Goal: Task Accomplishment & Management: Use online tool/utility

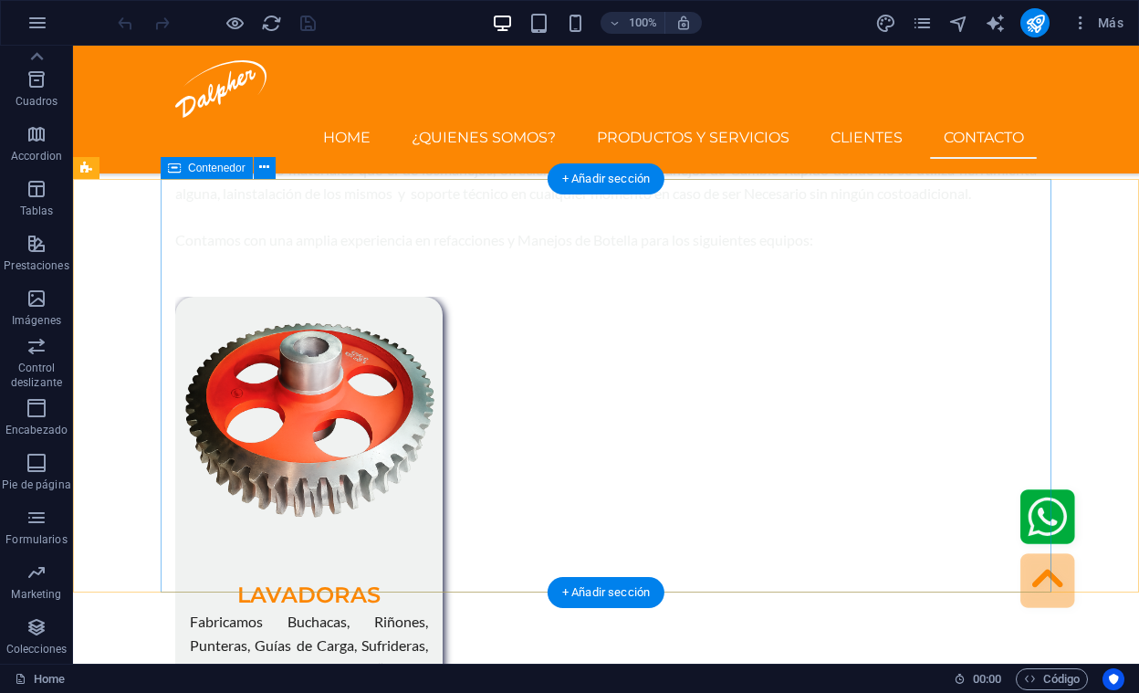
scroll to position [6224, 0]
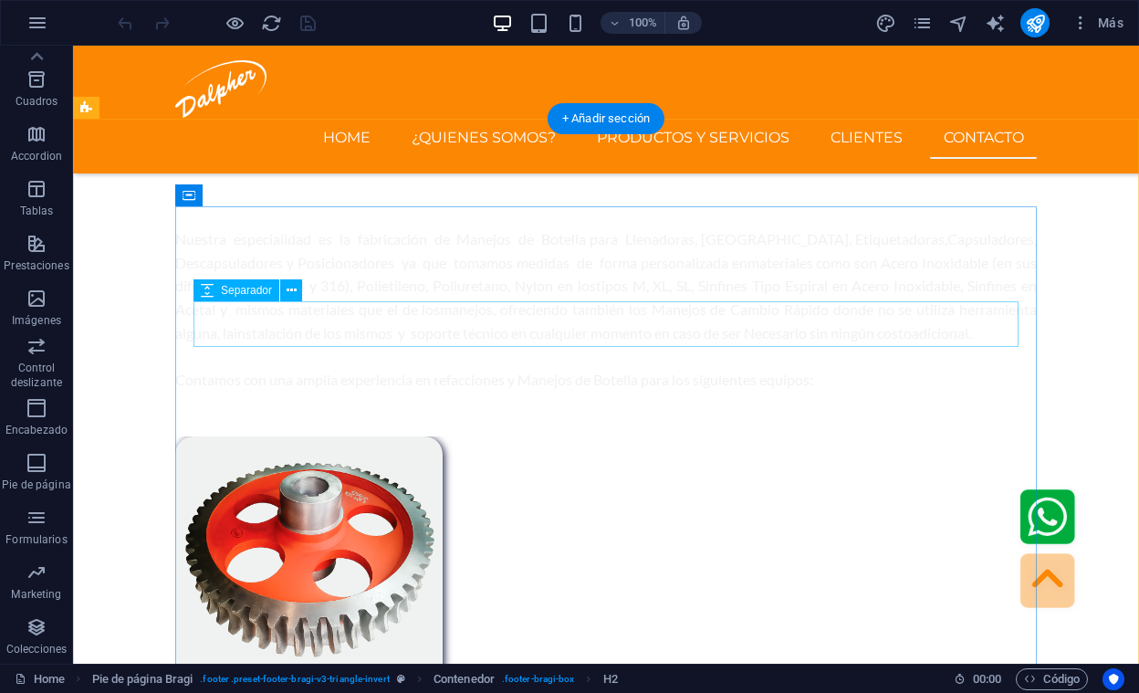
scroll to position [5705, 0]
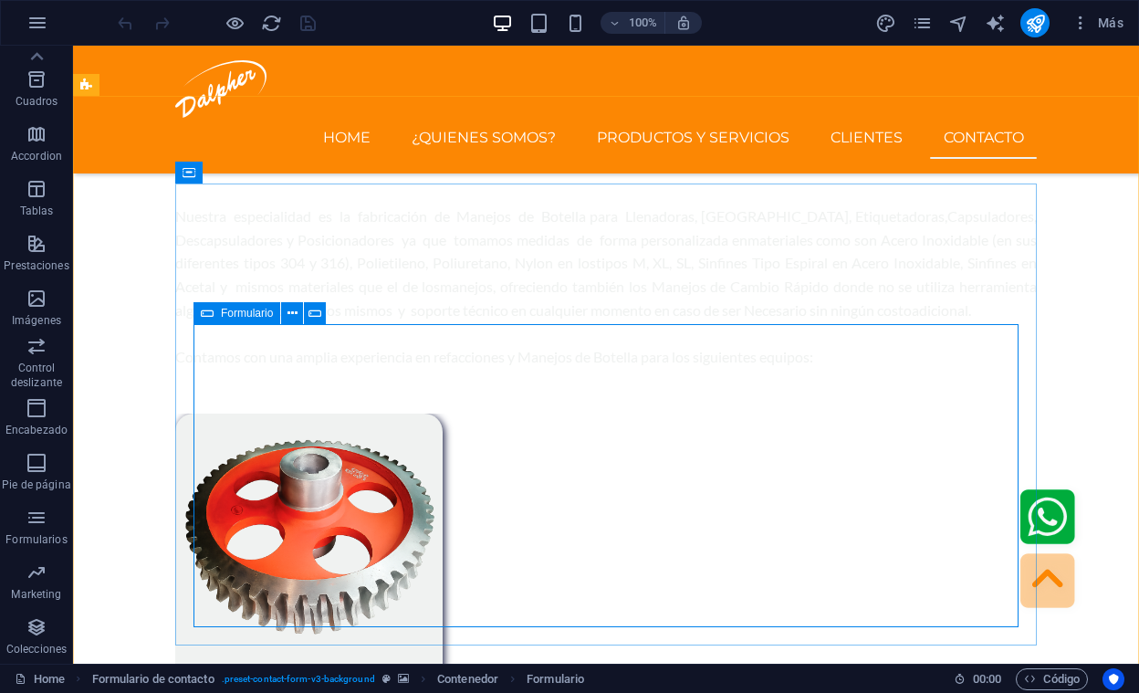
click at [242, 317] on span "Formulario" at bounding box center [247, 313] width 52 height 11
click at [289, 312] on icon at bounding box center [293, 313] width 10 height 19
click at [293, 314] on icon at bounding box center [293, 313] width 10 height 19
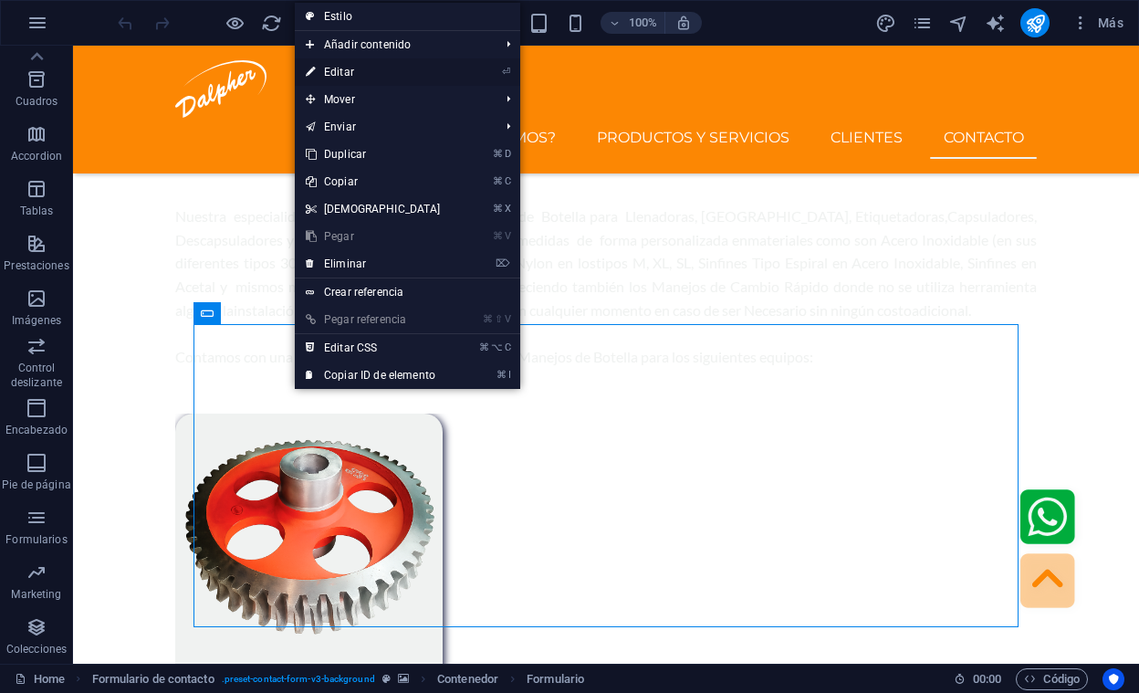
click at [368, 76] on link "⏎ Editar" at bounding box center [373, 71] width 157 height 27
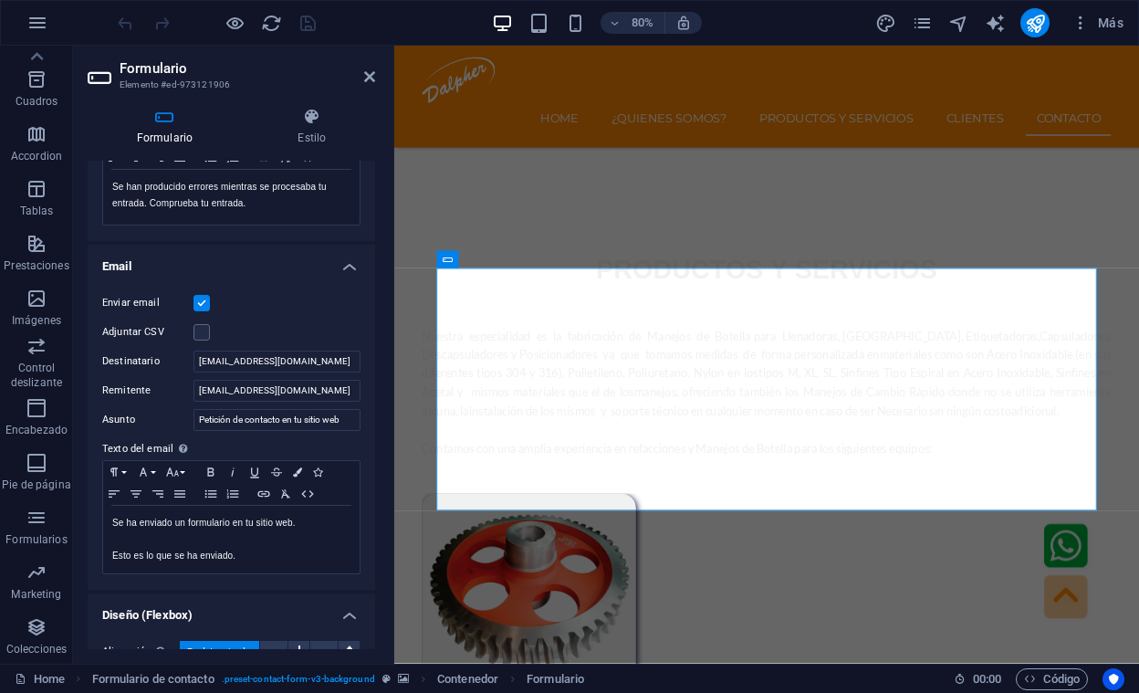
scroll to position [388, 0]
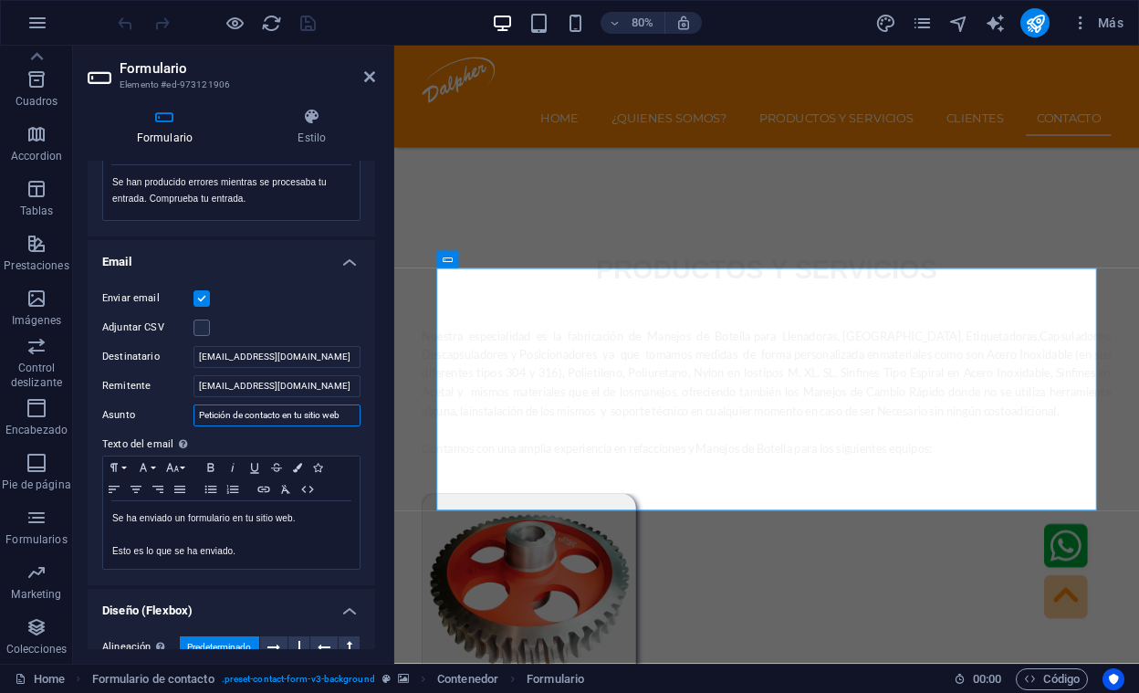
click at [226, 412] on input "Petición de contacto en tu sitio web" at bounding box center [277, 415] width 167 height 22
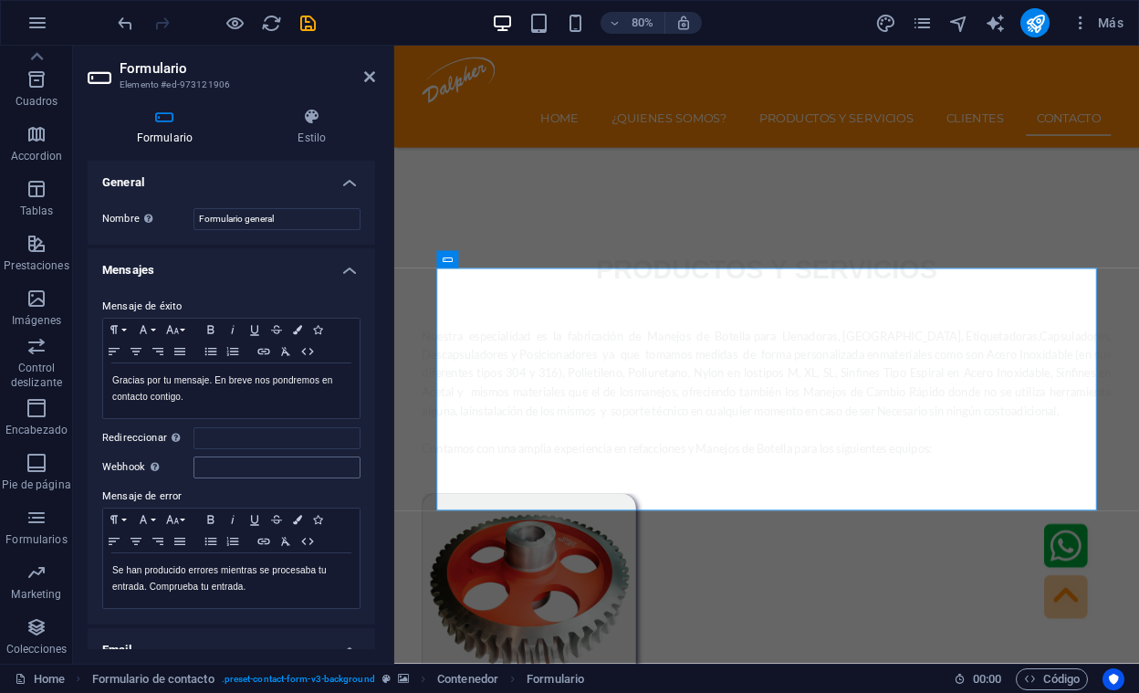
scroll to position [532, 0]
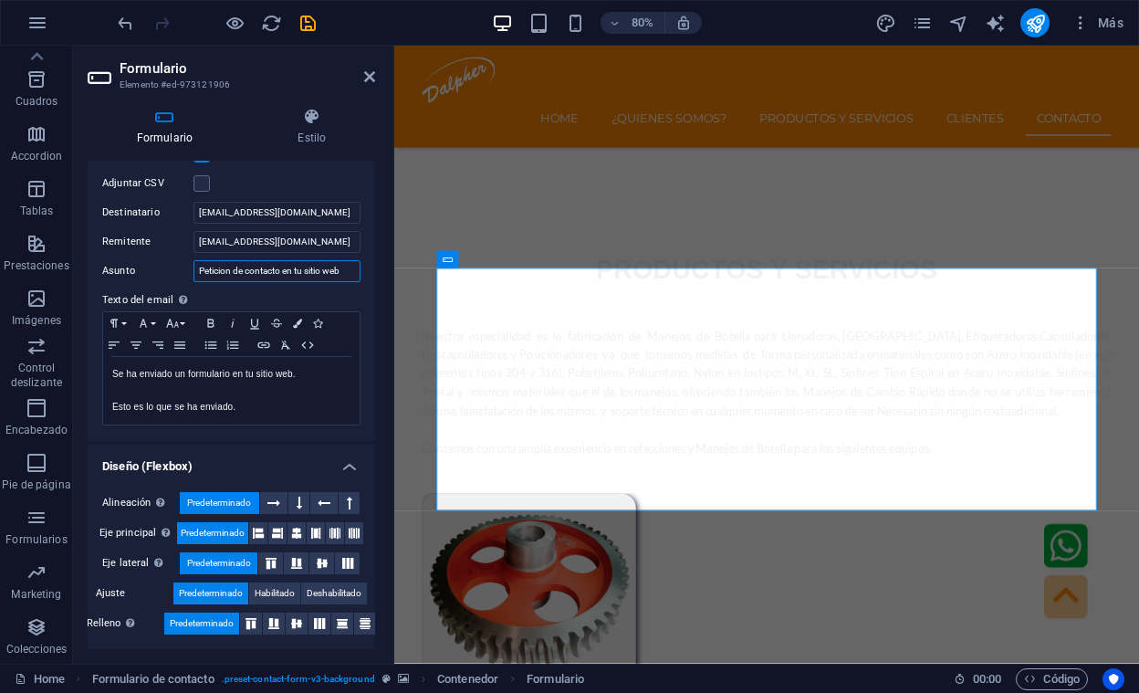
type input "Peticion de contacto en tu sitio web"
click at [327, 273] on input "Peticion de contacto en tu sitio web" at bounding box center [277, 271] width 167 height 22
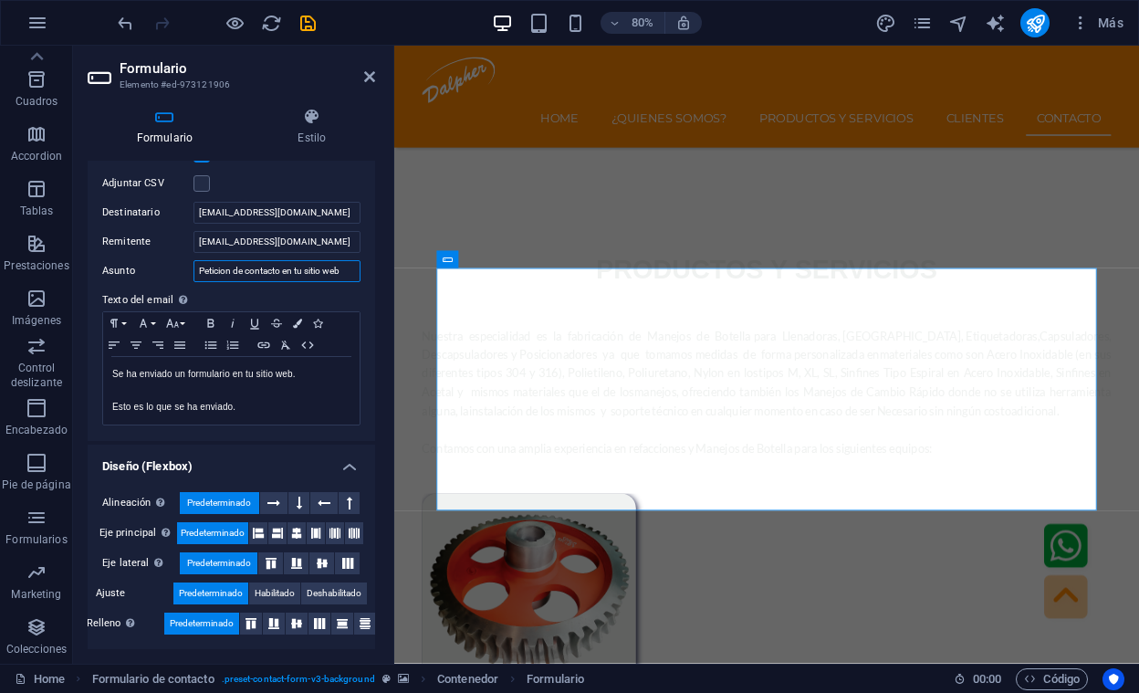
click at [327, 273] on input "Peticion de contacto en tu sitio web" at bounding box center [277, 271] width 167 height 22
click at [216, 276] on input "Peticion de contacto en tu sitio web" at bounding box center [277, 271] width 167 height 22
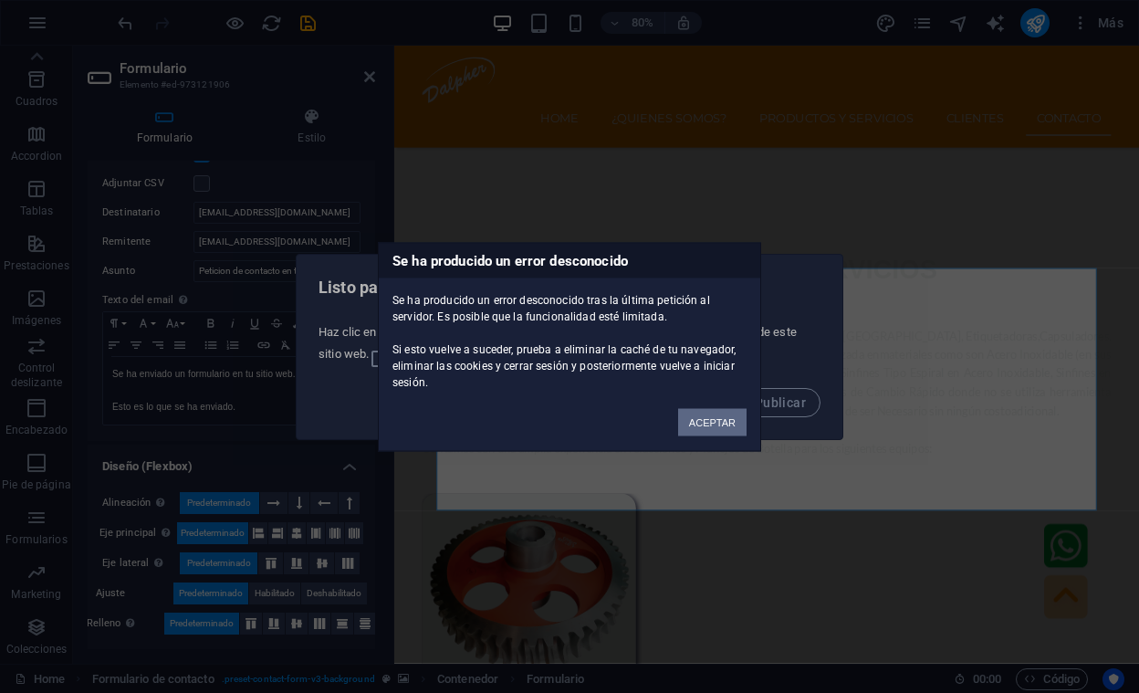
click at [713, 417] on button "ACEPTAR" at bounding box center [712, 421] width 68 height 27
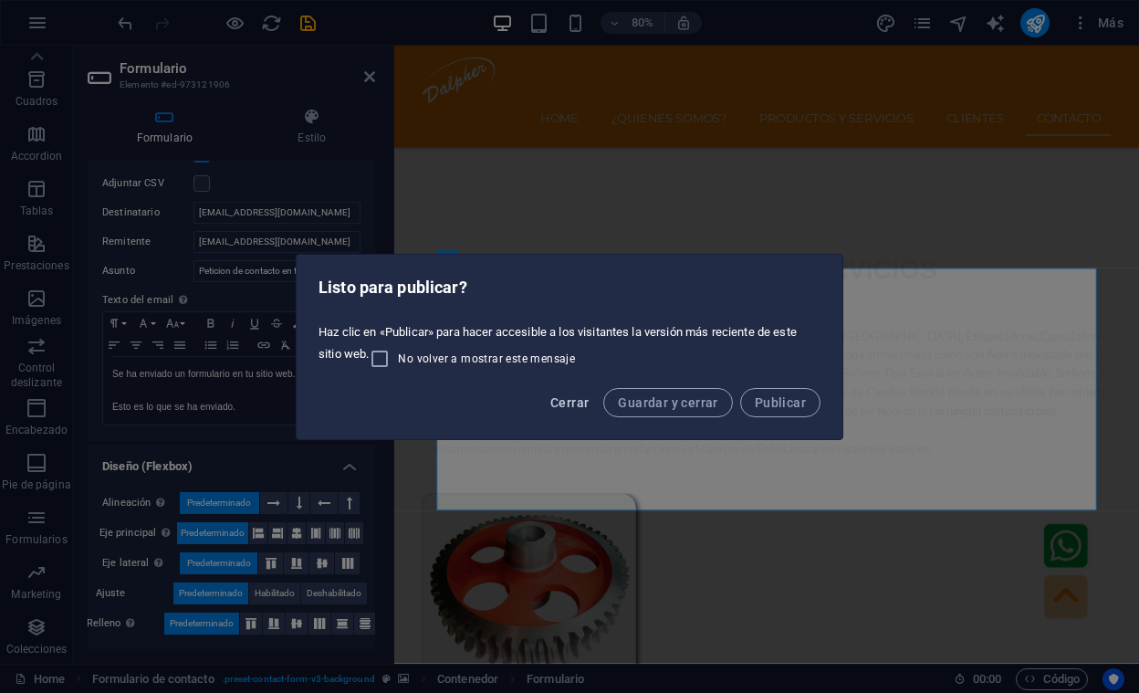
click at [571, 408] on span "Cerrar" at bounding box center [570, 402] width 38 height 15
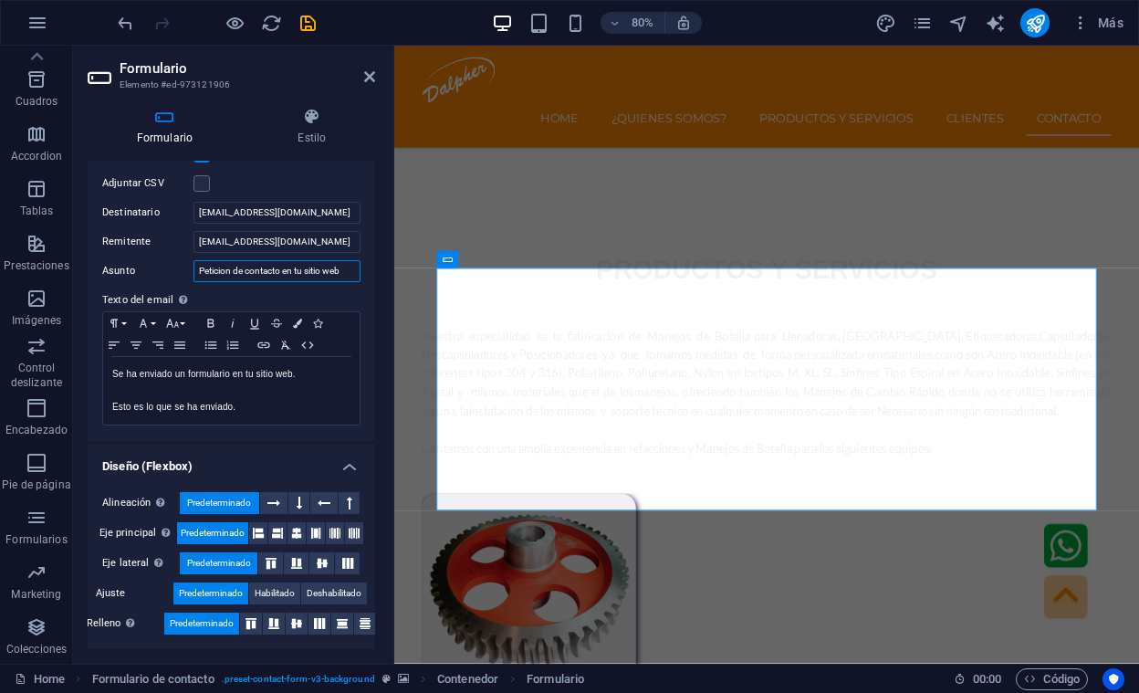
scroll to position [105, 0]
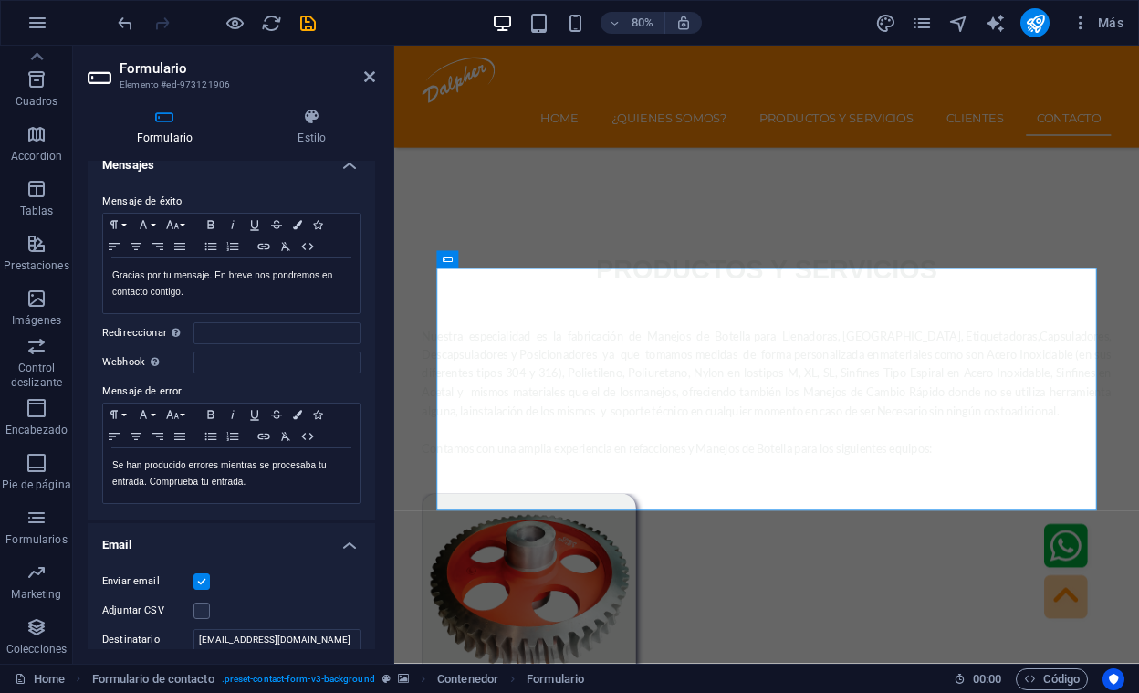
click at [366, 368] on div "Mensaje de éxito Paragraph Format Normal Heading 1 Heading 2 Heading 3 Heading …" at bounding box center [232, 347] width 288 height 343
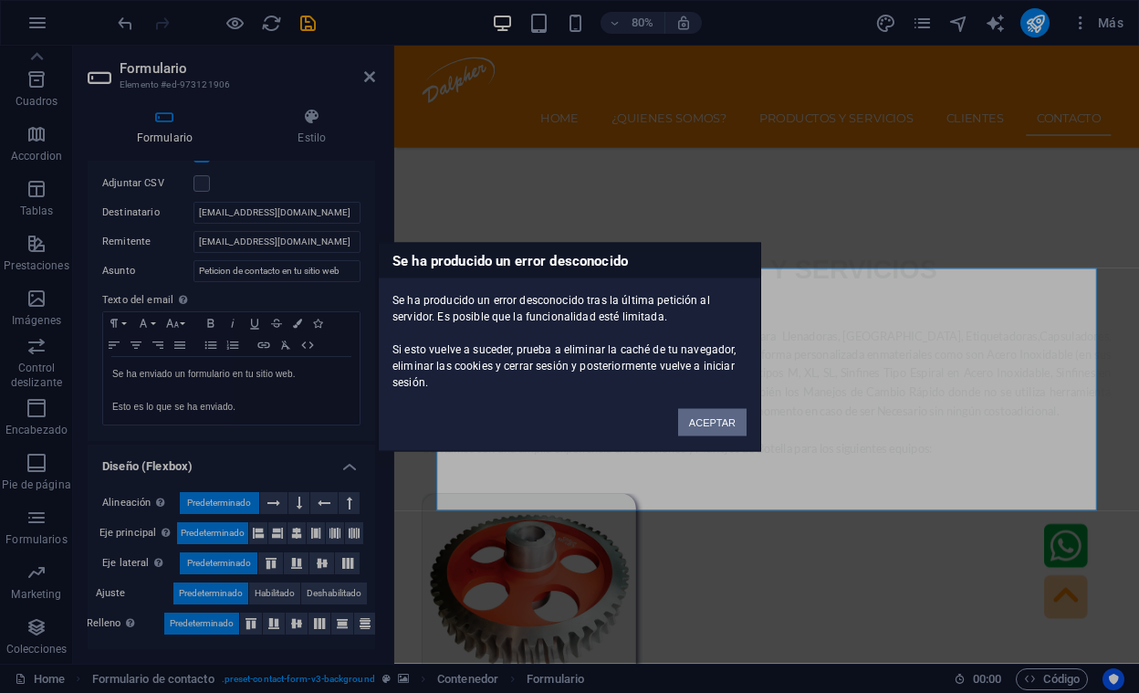
click at [703, 421] on button "ACEPTAR" at bounding box center [712, 421] width 68 height 27
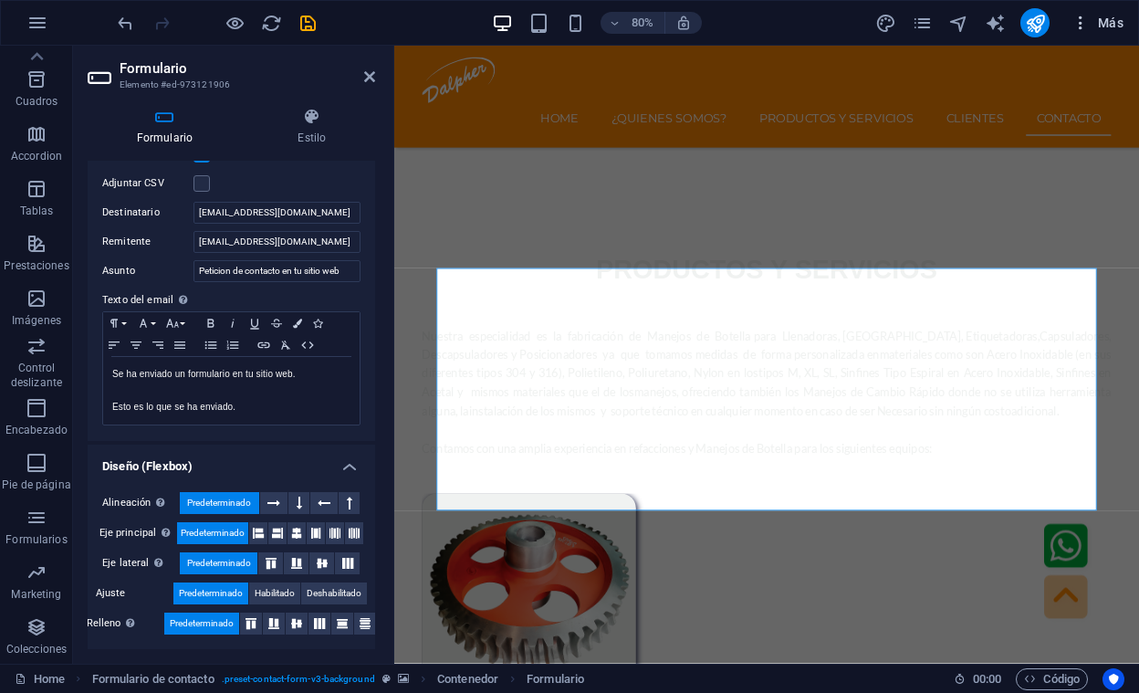
click at [1089, 17] on icon "button" at bounding box center [1081, 23] width 18 height 18
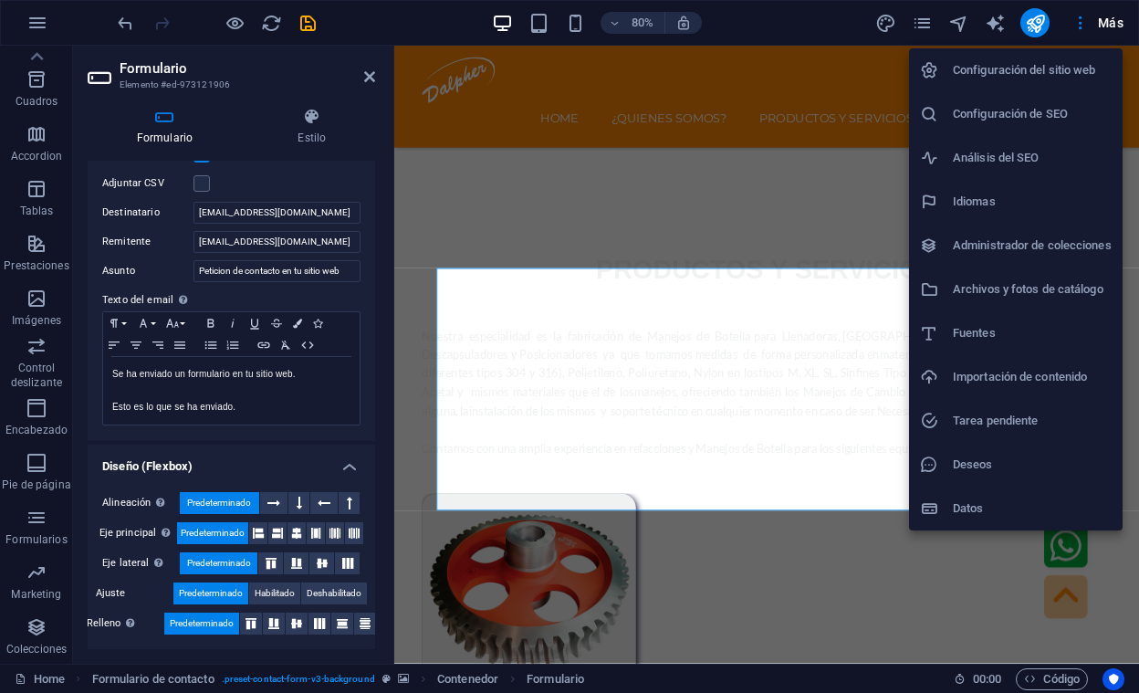
click at [980, 63] on h6 "Configuración del sitio web" at bounding box center [1032, 70] width 159 height 22
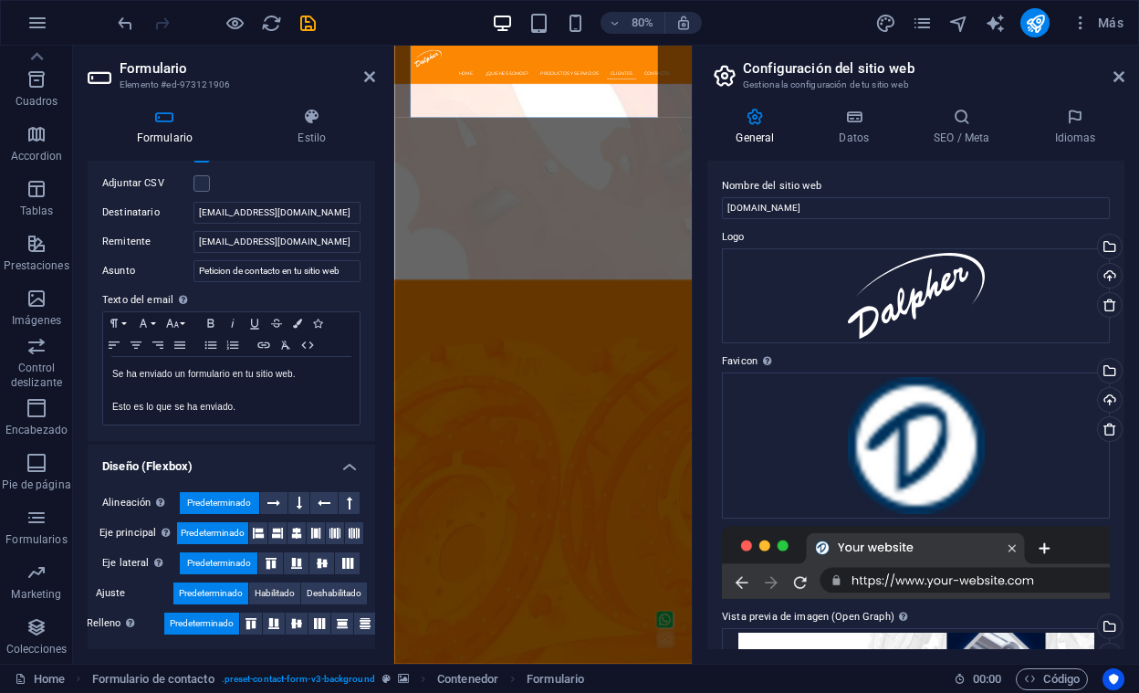
scroll to position [6224, 0]
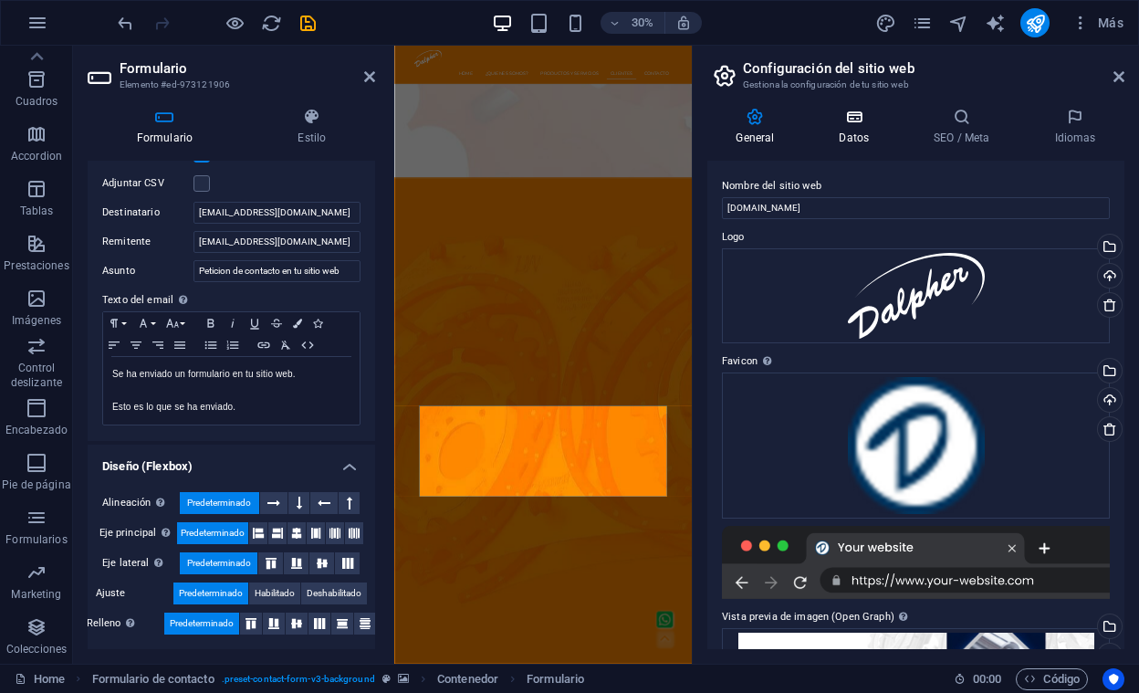
click at [843, 124] on icon at bounding box center [855, 117] width 88 height 18
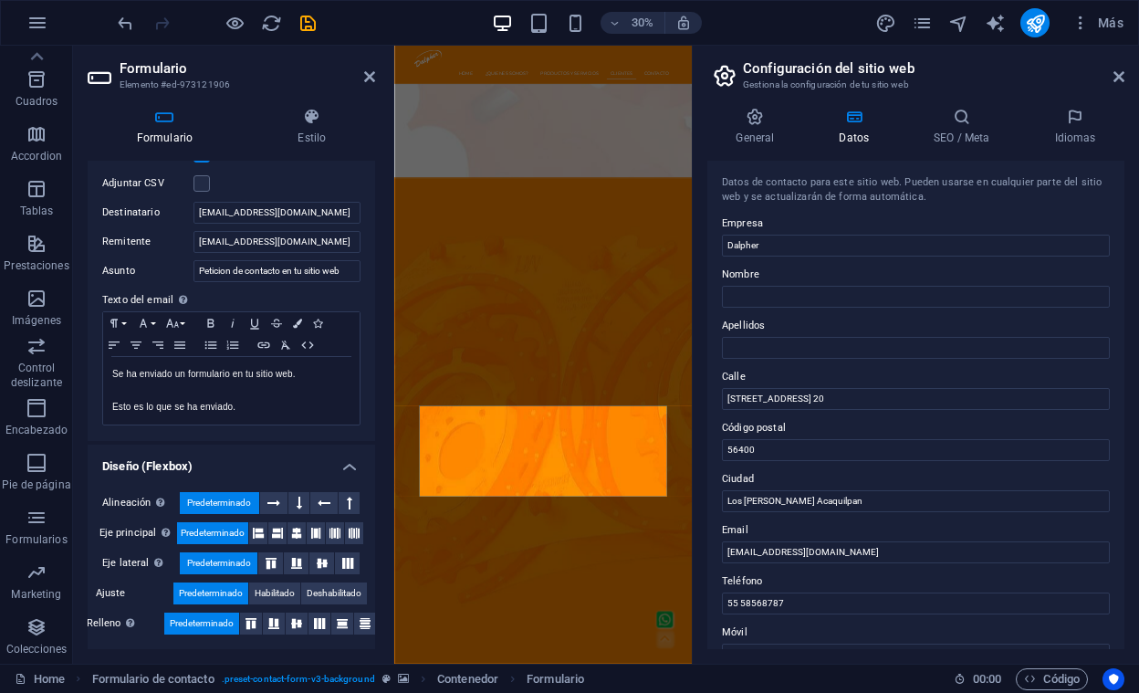
scroll to position [388, 0]
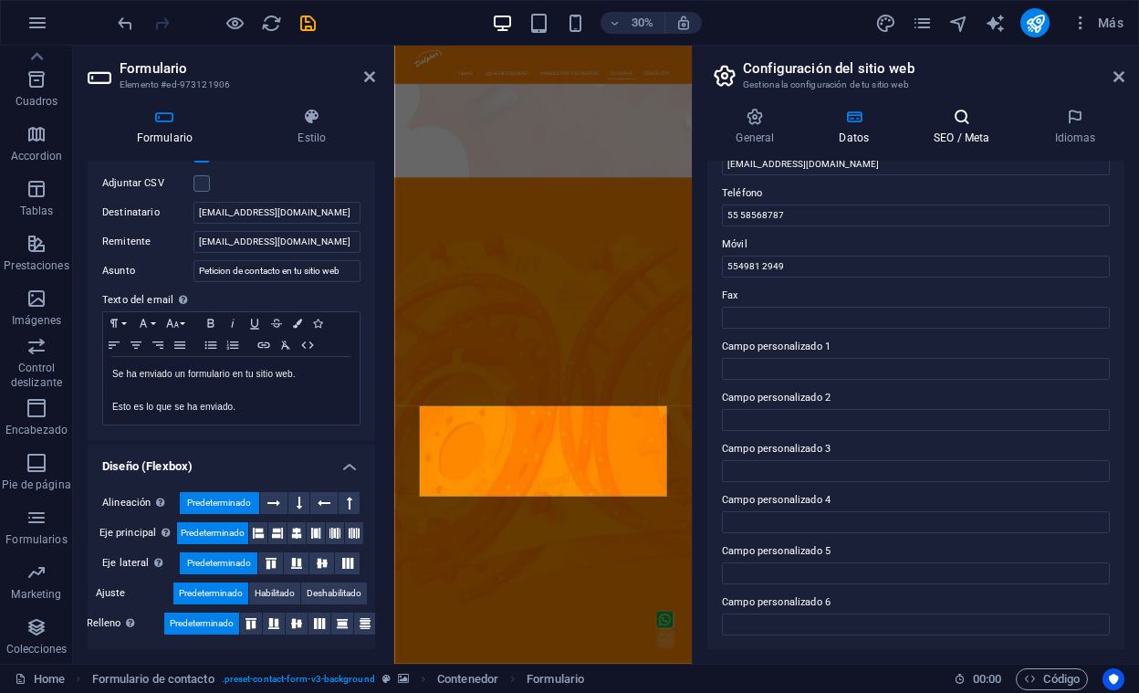
click at [960, 137] on h4 "SEO / Meta" at bounding box center [966, 127] width 121 height 38
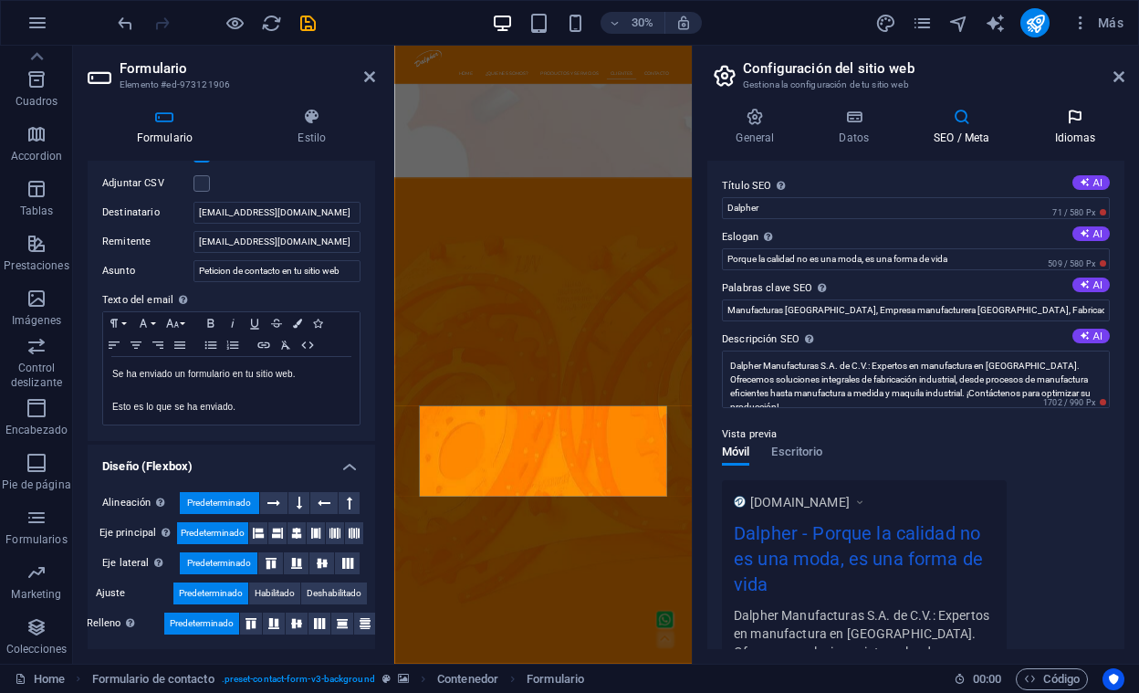
click at [1092, 138] on h4 "Idiomas" at bounding box center [1075, 127] width 99 height 38
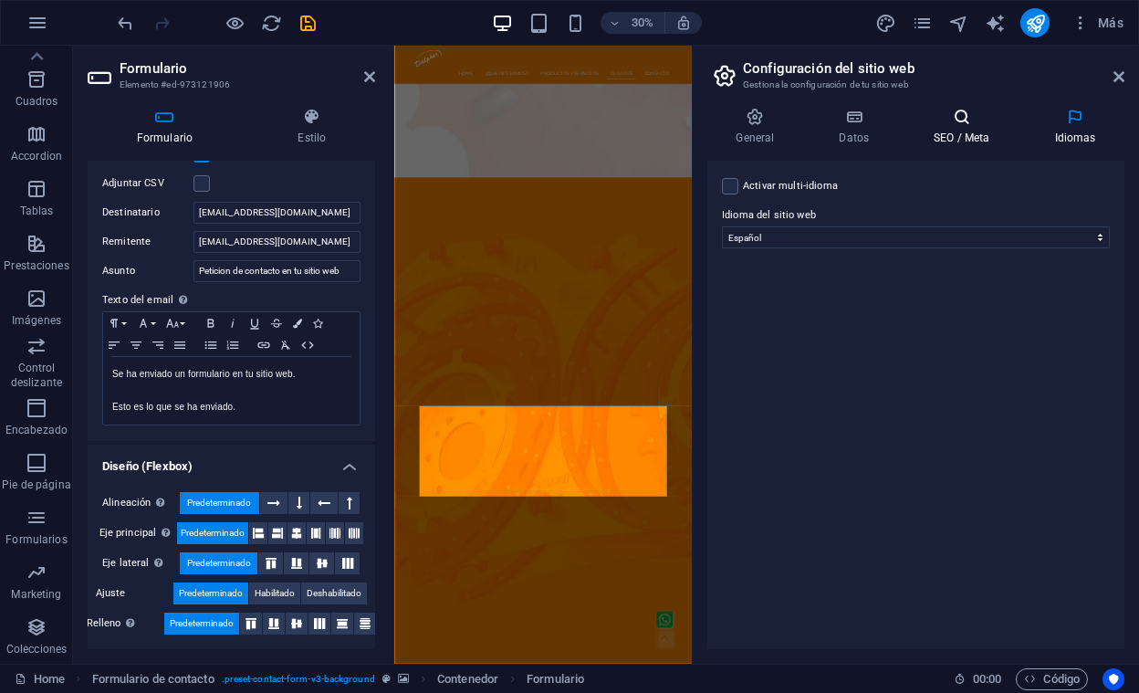
click at [966, 130] on h4 "SEO / Meta" at bounding box center [966, 127] width 121 height 38
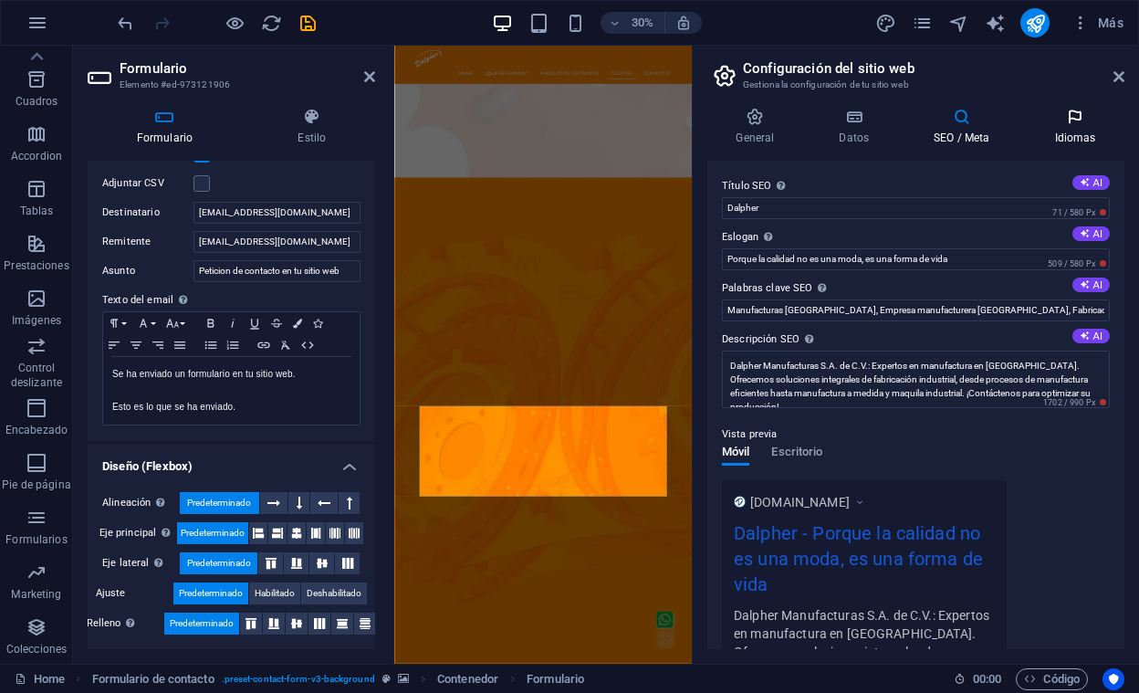
click at [1071, 124] on icon at bounding box center [1075, 117] width 99 height 18
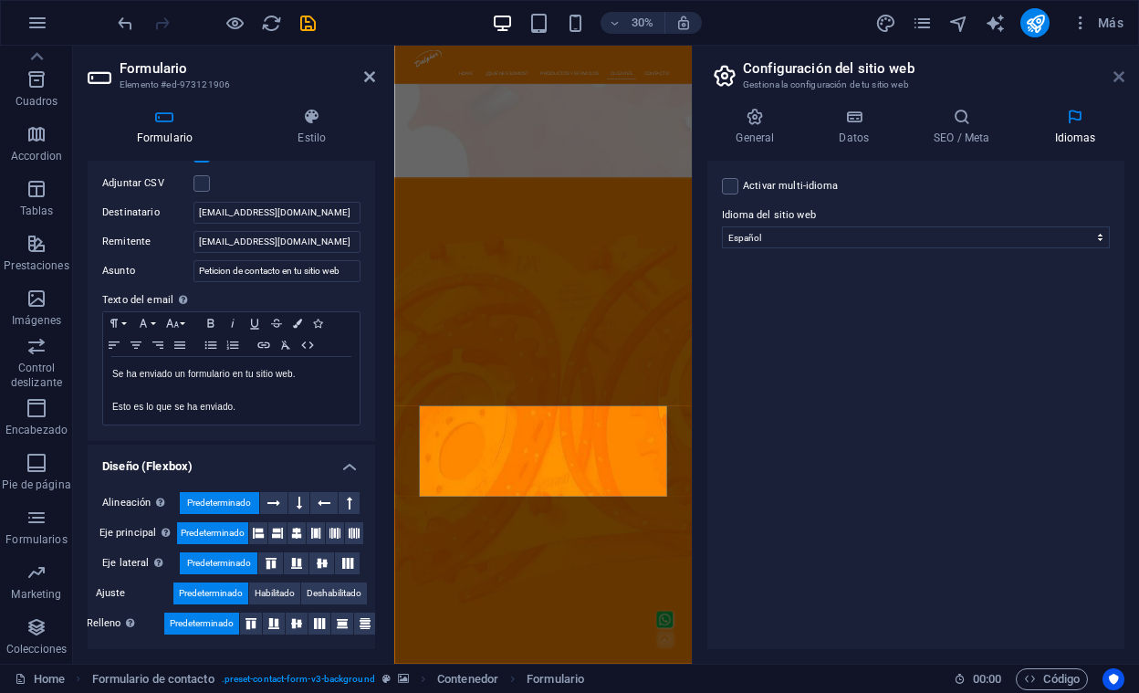
click at [1117, 80] on icon at bounding box center [1119, 76] width 11 height 15
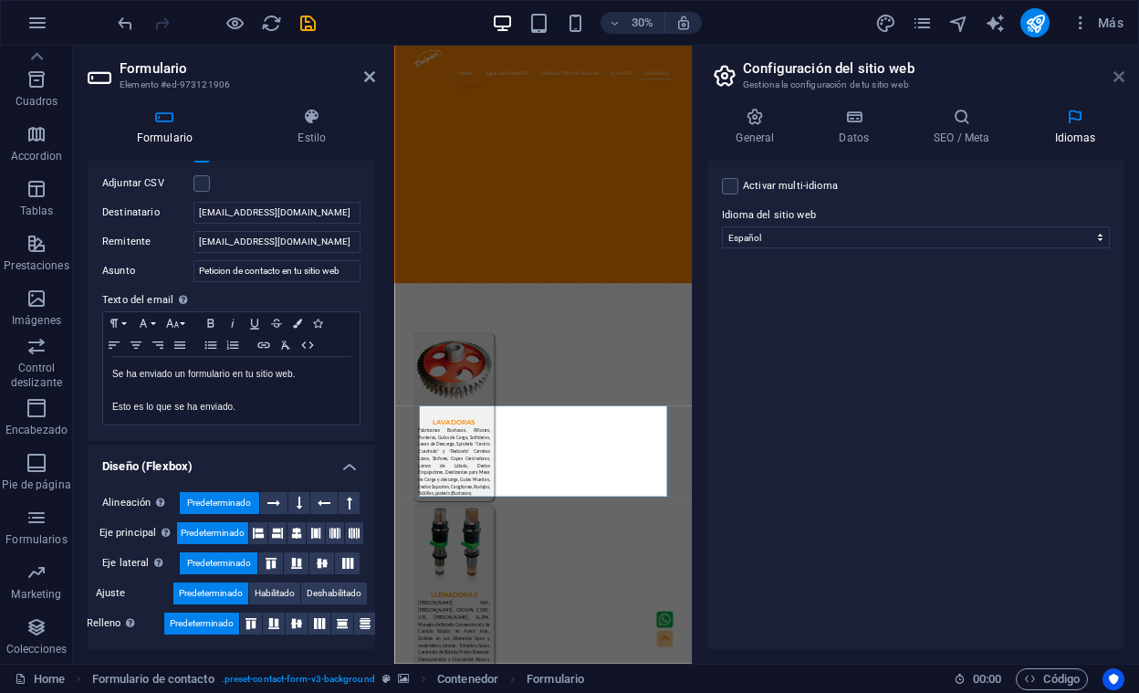
scroll to position [5883, 0]
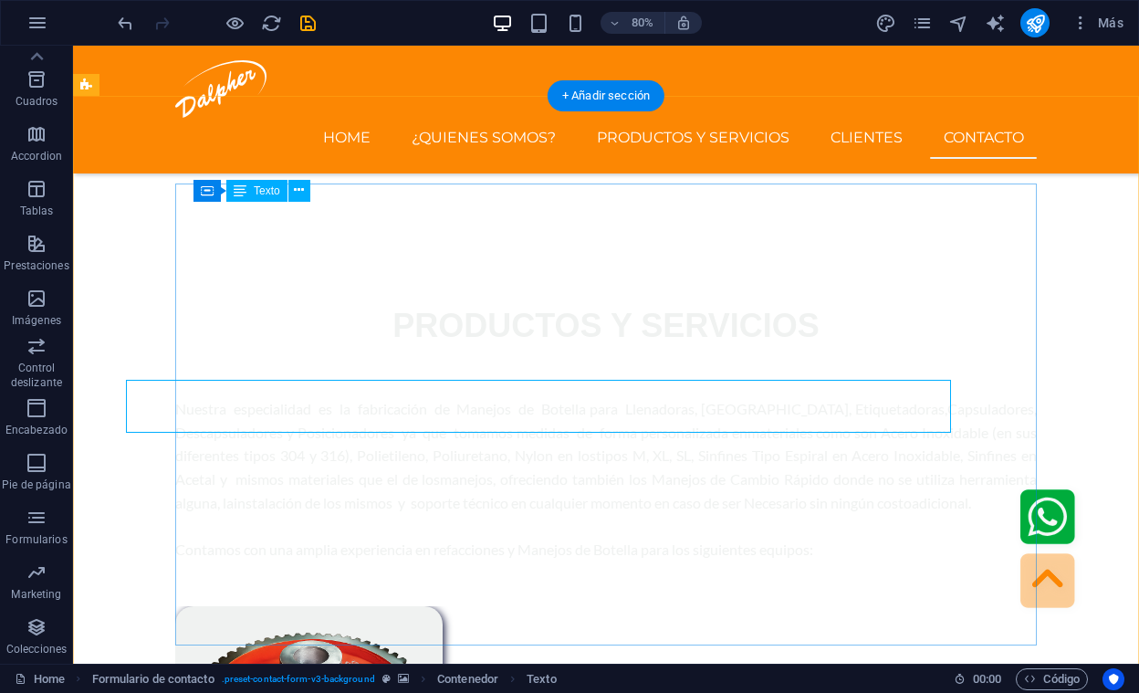
scroll to position [5705, 0]
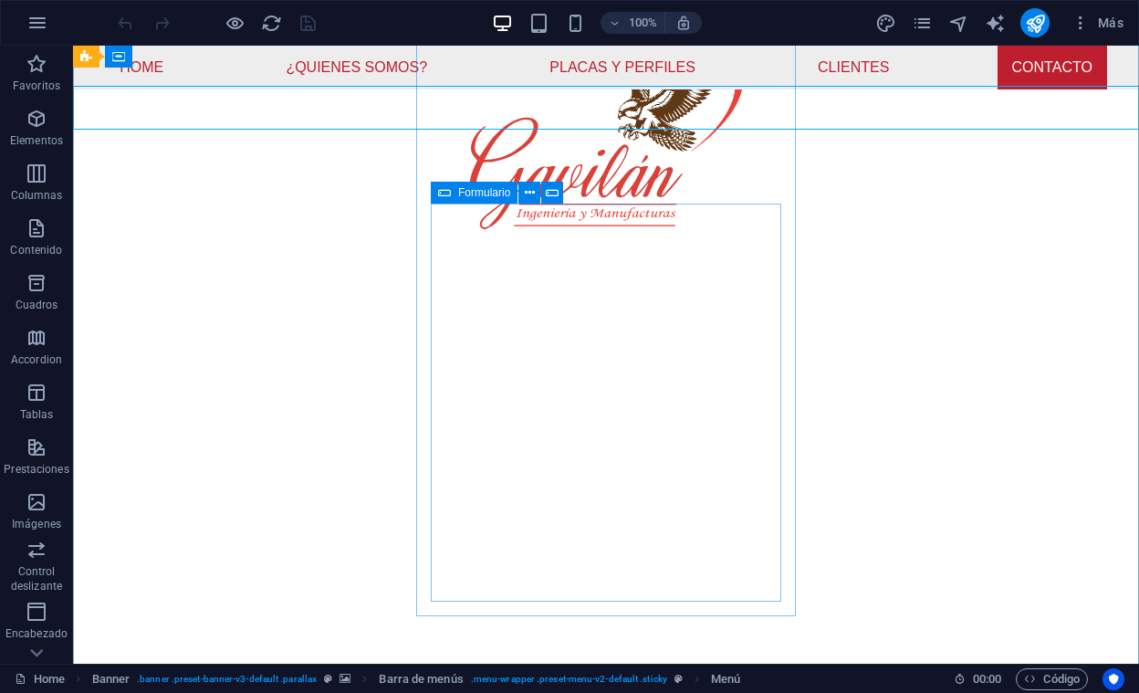
scroll to position [5592, 0]
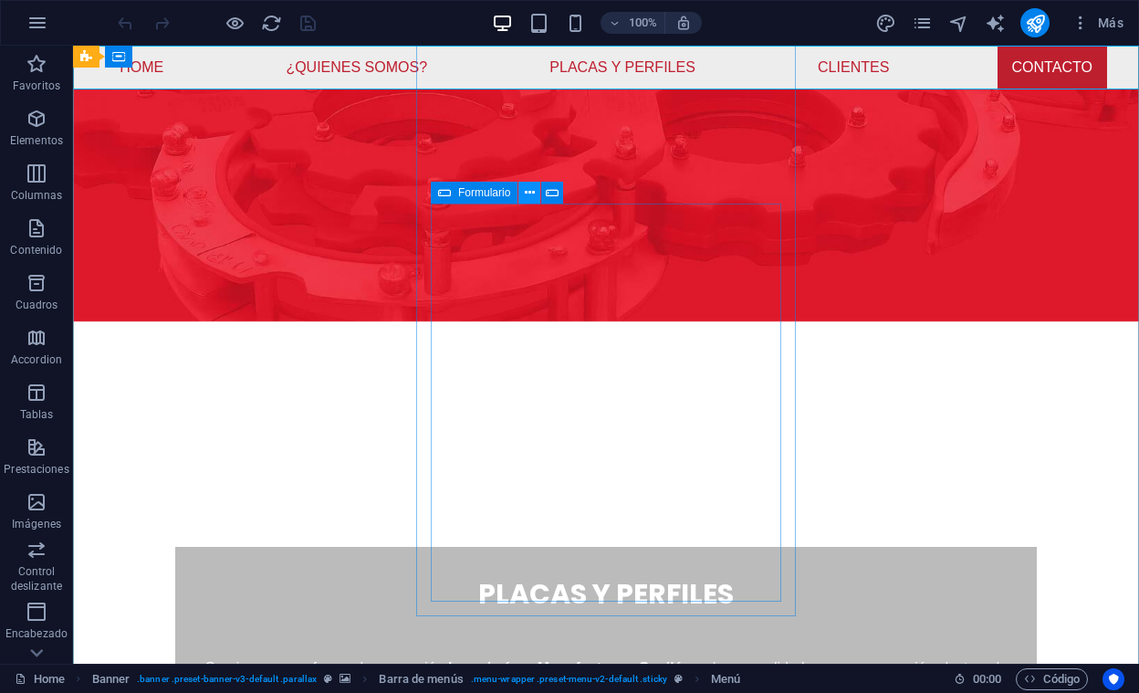
click at [530, 191] on icon at bounding box center [530, 193] width 10 height 19
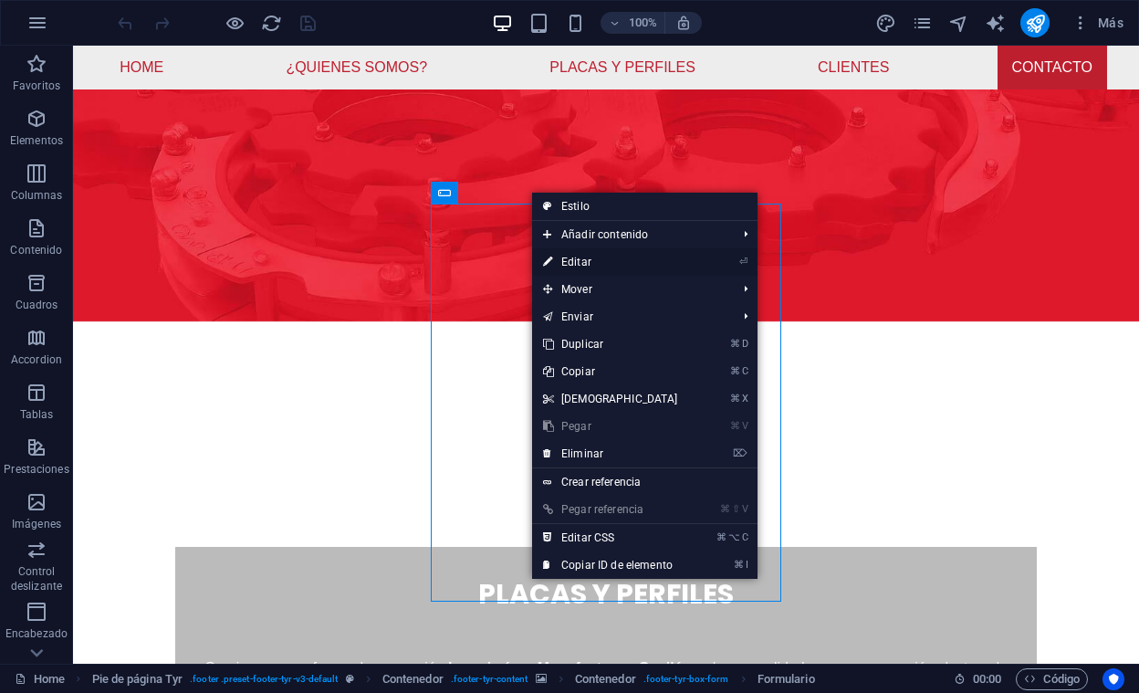
click at [582, 263] on link "⏎ Editar" at bounding box center [610, 261] width 157 height 27
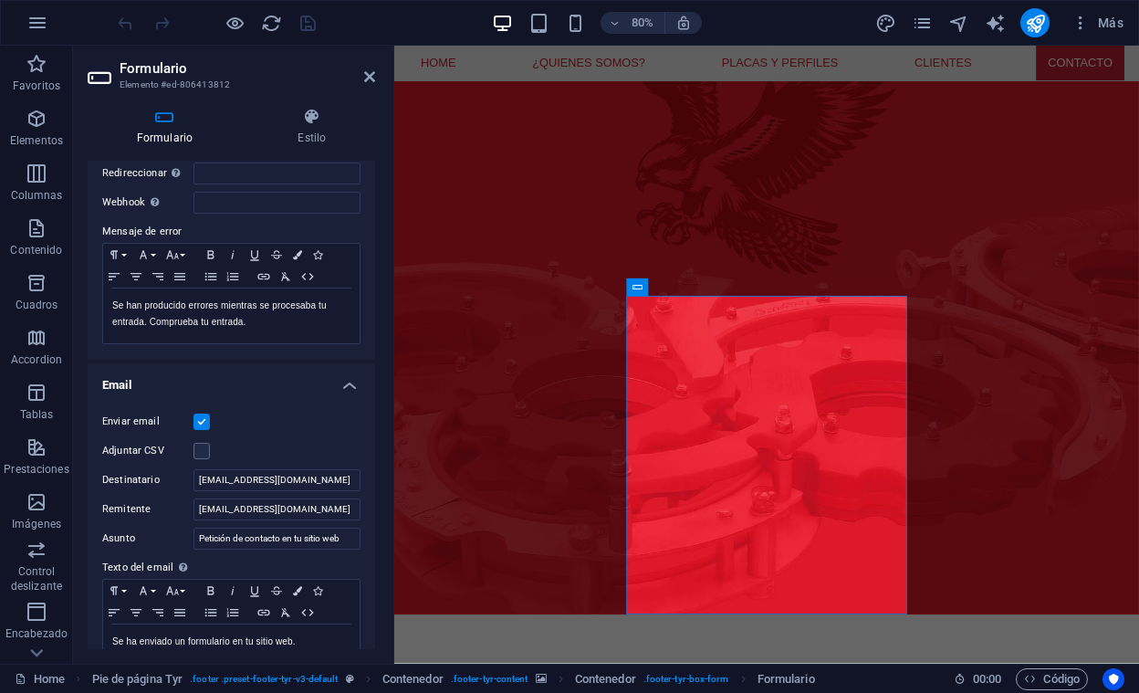
scroll to position [532, 0]
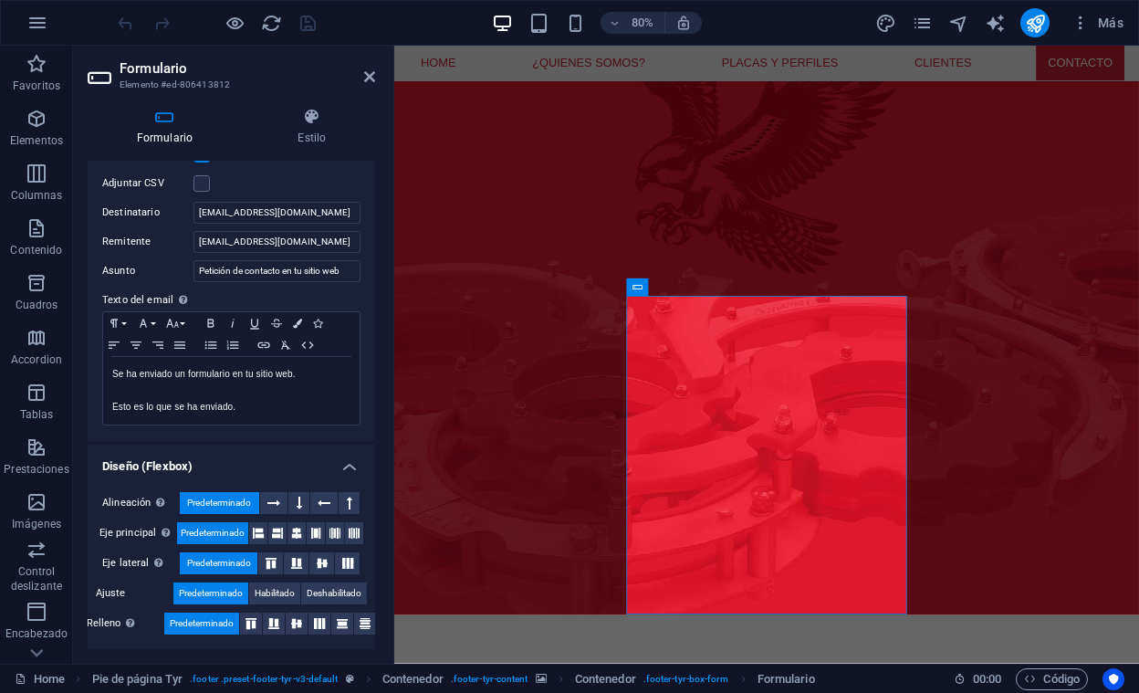
click at [306, 24] on div at bounding box center [216, 22] width 205 height 29
